Goal: Task Accomplishment & Management: Use online tool/utility

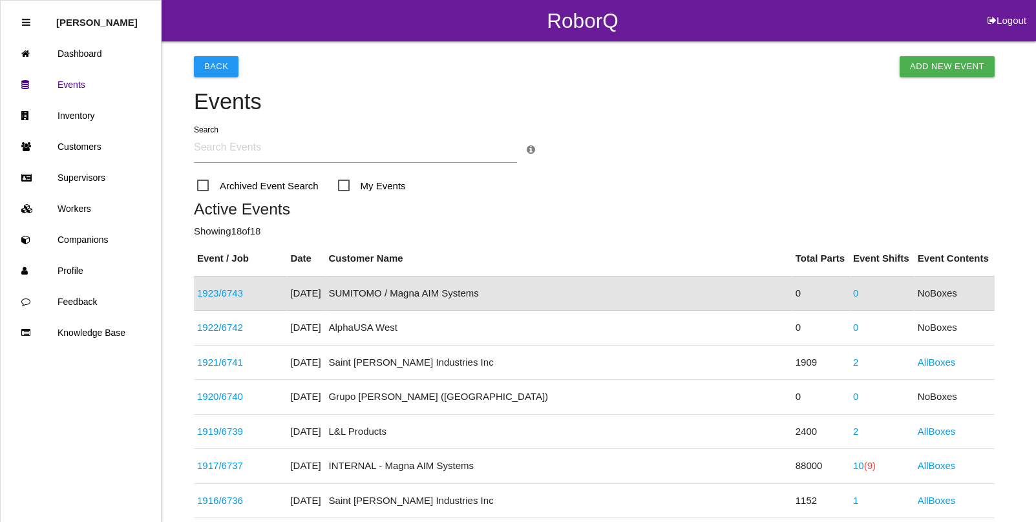
scroll to position [32, 0]
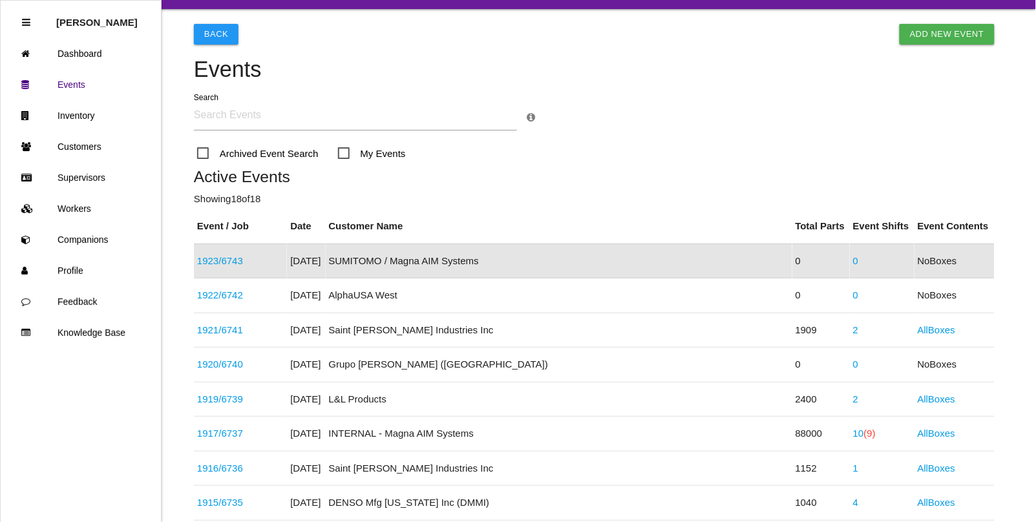
click at [208, 262] on link "1923 / 6743" at bounding box center [220, 260] width 46 height 11
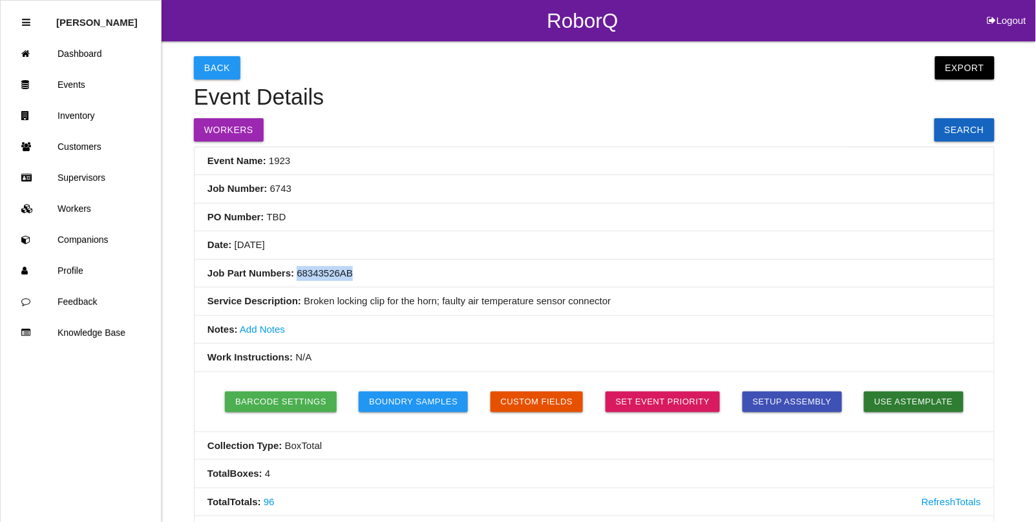
drag, startPoint x: 350, startPoint y: 276, endPoint x: 297, endPoint y: 275, distance: 53.0
click at [297, 275] on li "Job Part Numbers: 68343526AB" at bounding box center [595, 274] width 800 height 28
copy li "68343526AB"
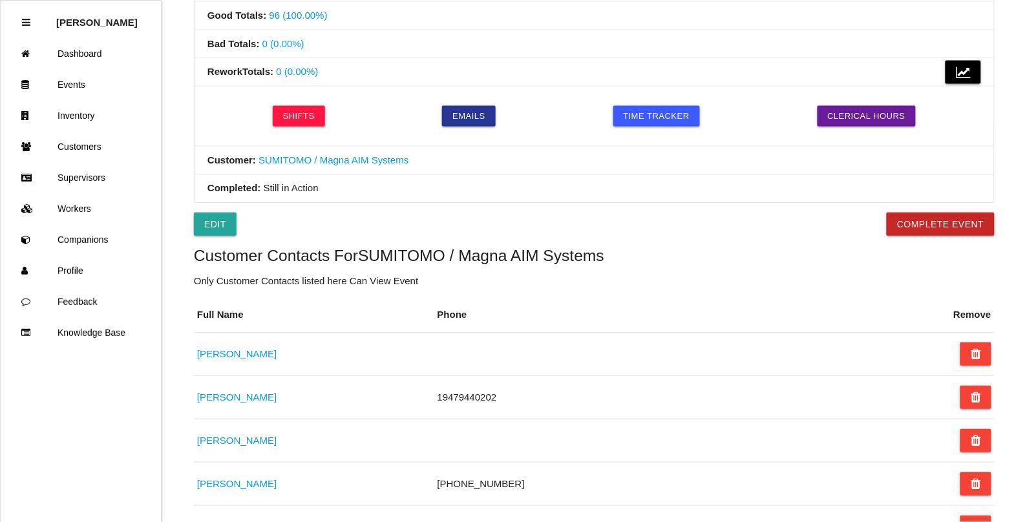
scroll to position [566, 0]
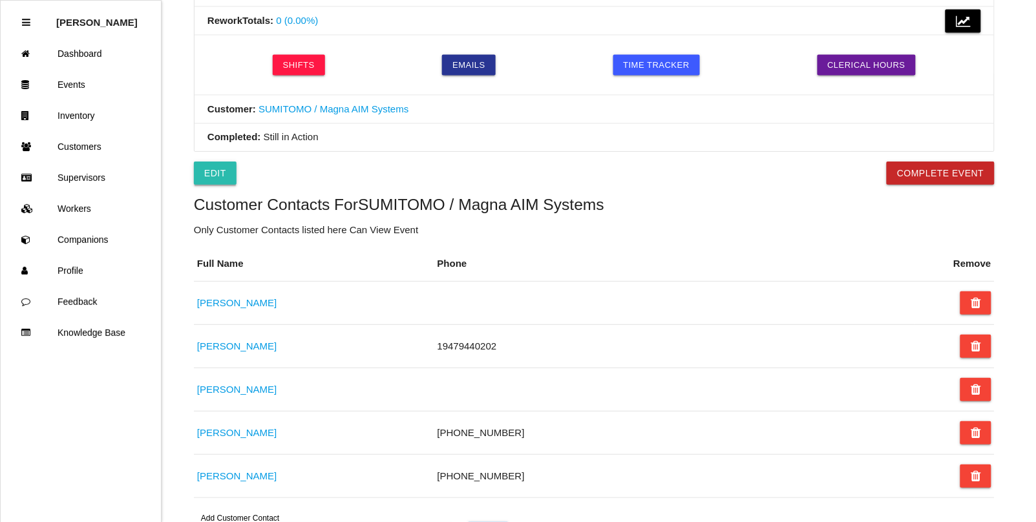
click at [218, 172] on link "Edit" at bounding box center [215, 173] width 43 height 23
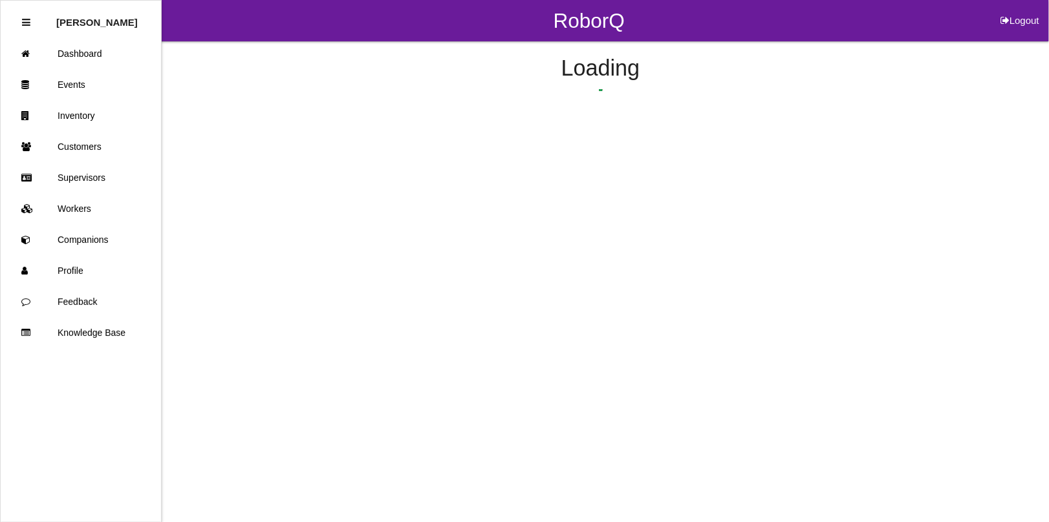
select select "false"
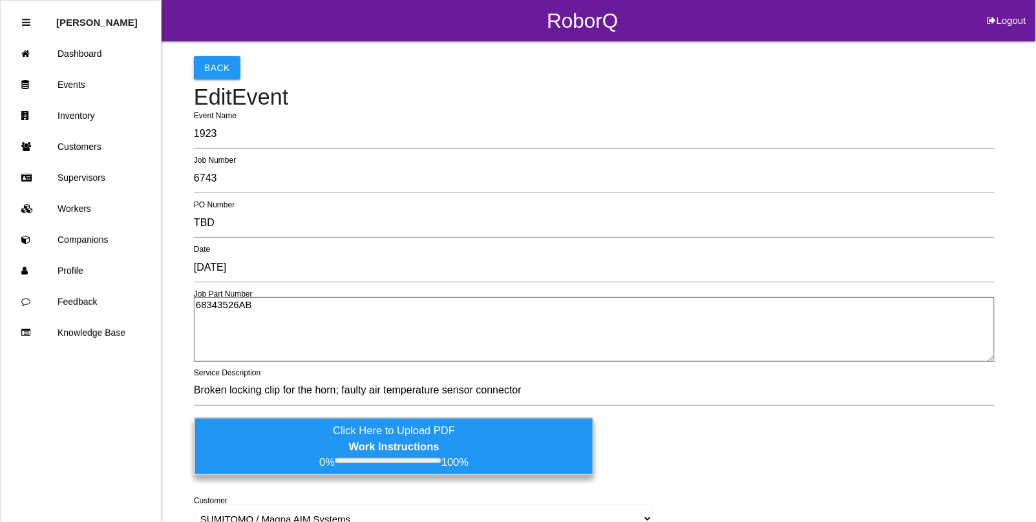
click at [303, 435] on label "Click Here to Upload PDF Work Instructions 0% 100%" at bounding box center [394, 447] width 400 height 58
click at [0, 0] on input "Click Here to Upload PDF Work Instructions 0% 100%" at bounding box center [0, 0] width 0 height 0
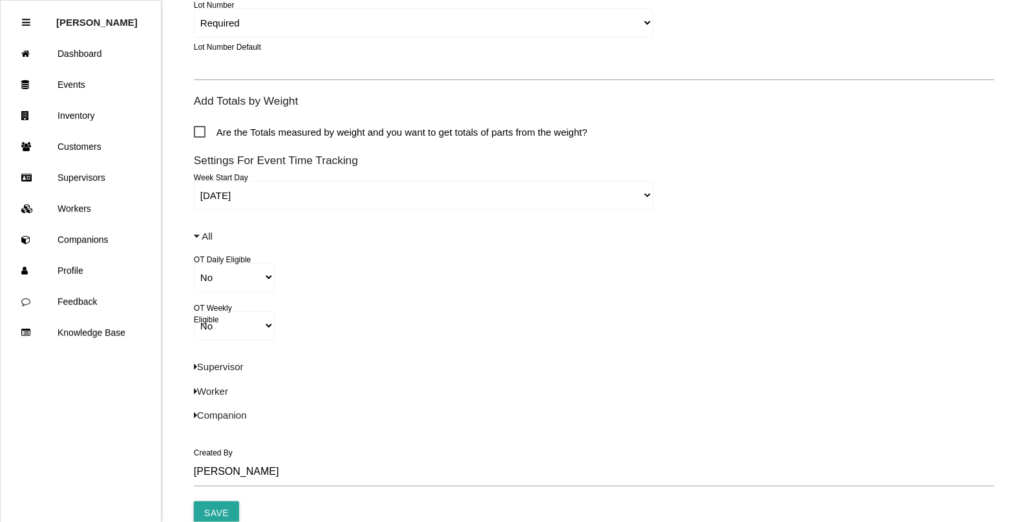
scroll to position [899, 0]
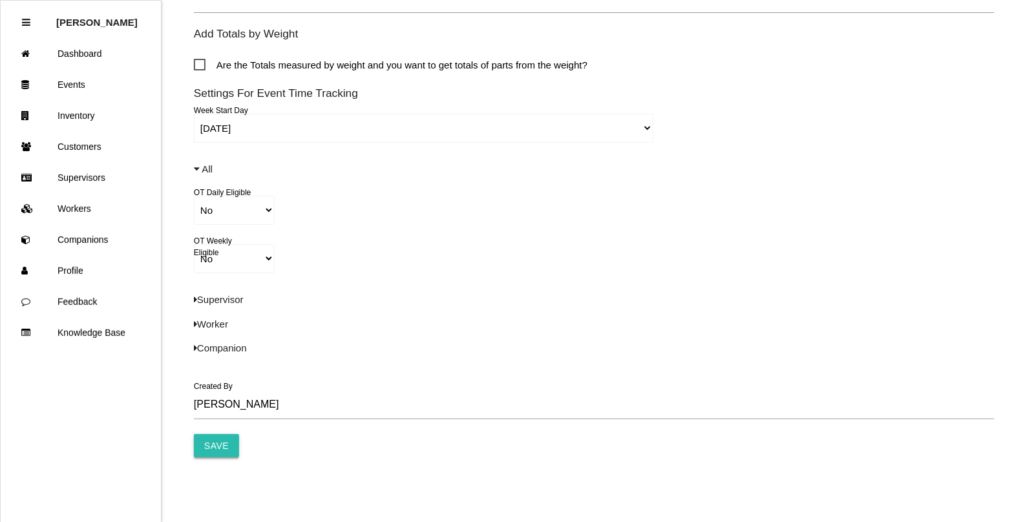
click at [223, 443] on input "Save" at bounding box center [216, 445] width 45 height 23
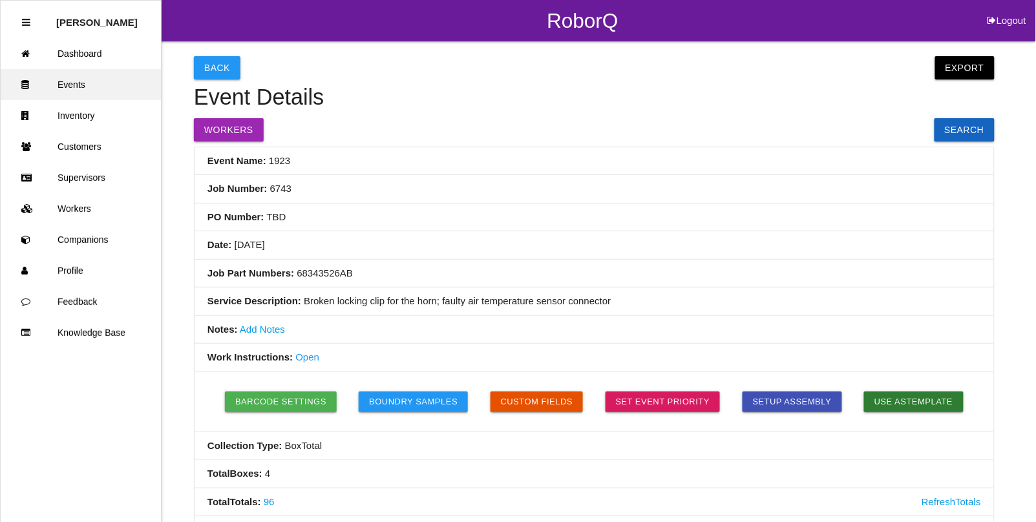
click at [65, 80] on link "Events" at bounding box center [81, 84] width 160 height 31
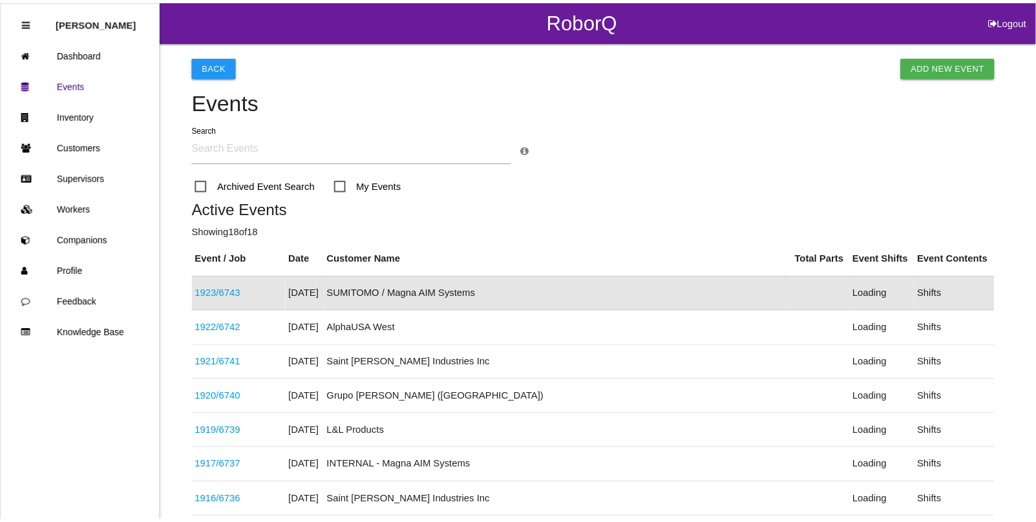
scroll to position [32, 0]
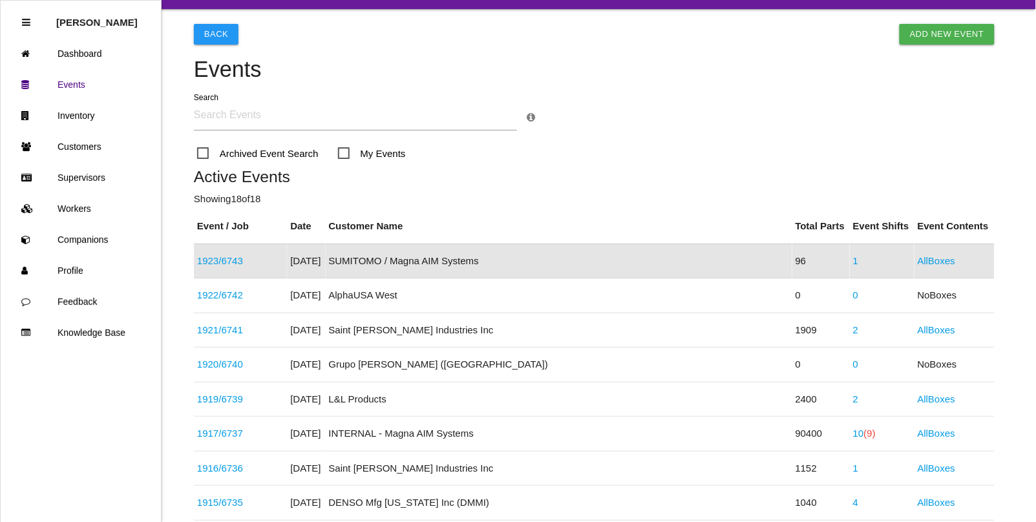
click at [237, 262] on link "1923 / 6743" at bounding box center [220, 260] width 46 height 11
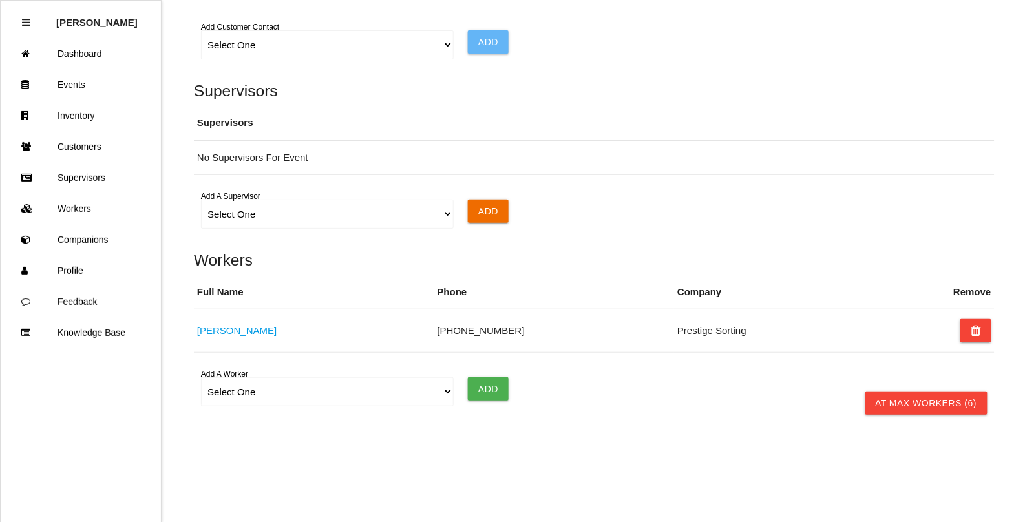
scroll to position [1061, 0]
click at [272, 393] on select "Select One [PERSON_NAME] [PERSON_NAME] [PERSON_NAME] [PERSON_NAME] [PERSON_NAME…" at bounding box center [327, 391] width 252 height 29
click at [240, 389] on select "Select One [PERSON_NAME] [PERSON_NAME] [PERSON_NAME] [PERSON_NAME] [PERSON_NAME…" at bounding box center [327, 391] width 252 height 29
select select "671f73e34a9cd8000edb5d9f"
click at [201, 378] on select "Select One [PERSON_NAME] [PERSON_NAME] [PERSON_NAME] [PERSON_NAME] [PERSON_NAME…" at bounding box center [327, 391] width 252 height 29
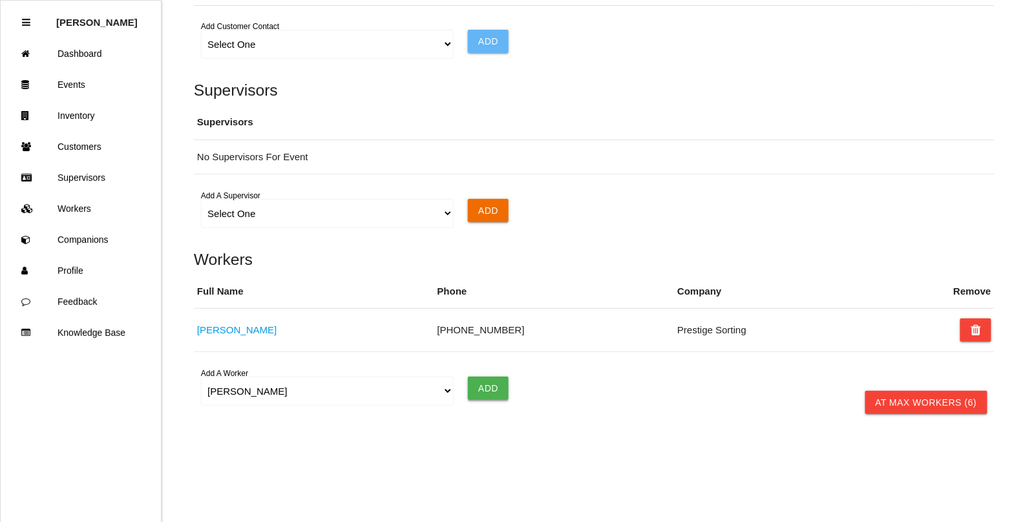
click at [485, 391] on input "Add" at bounding box center [488, 388] width 41 height 23
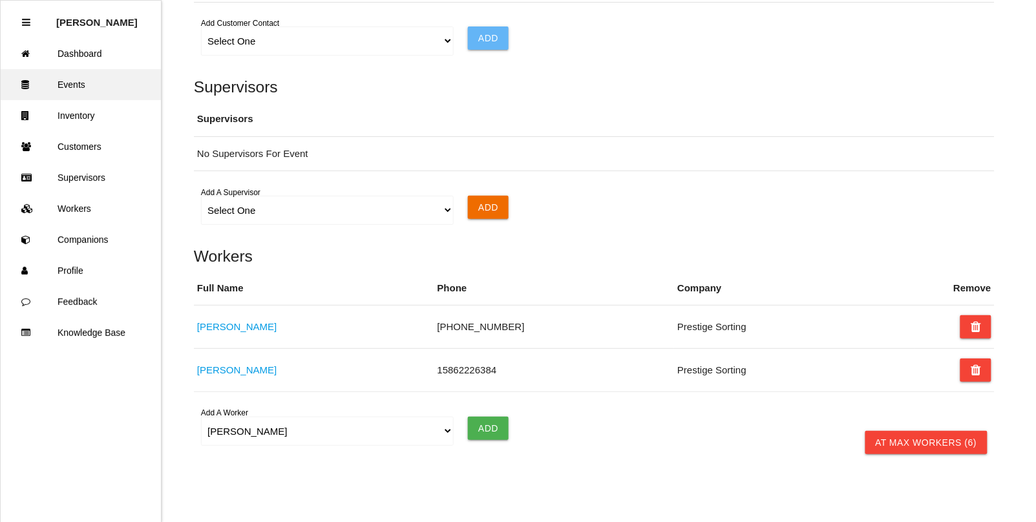
click at [71, 87] on link "Events" at bounding box center [81, 84] width 160 height 31
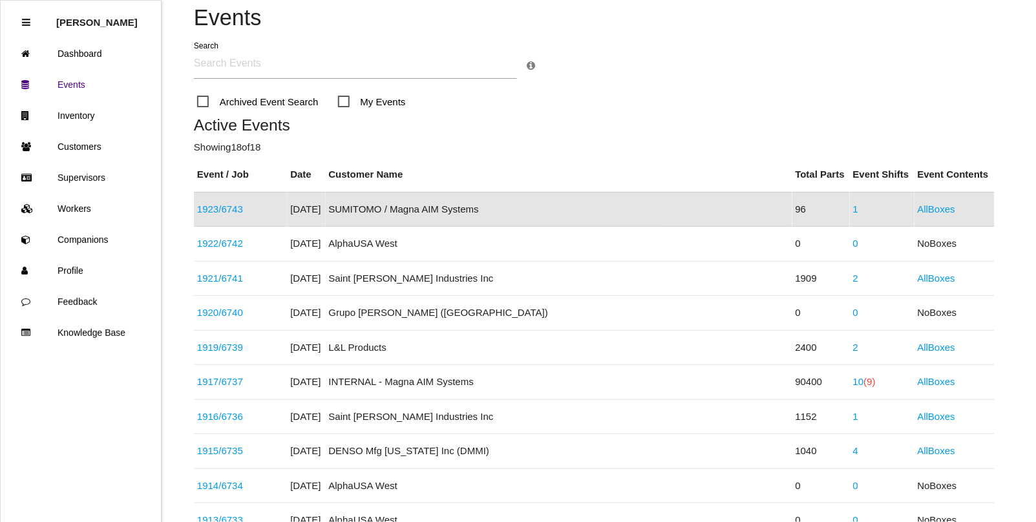
scroll to position [113, 0]
